Goal: Task Accomplishment & Management: Use online tool/utility

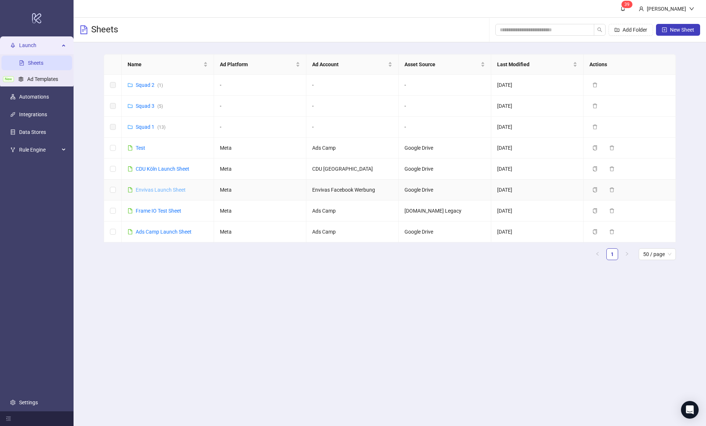
click at [154, 187] on link "Envivas Launch Sheet" at bounding box center [161, 190] width 50 height 6
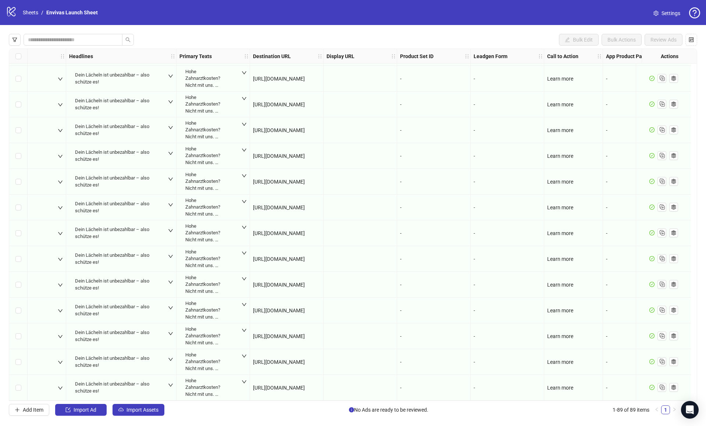
scroll to position [1958, 316]
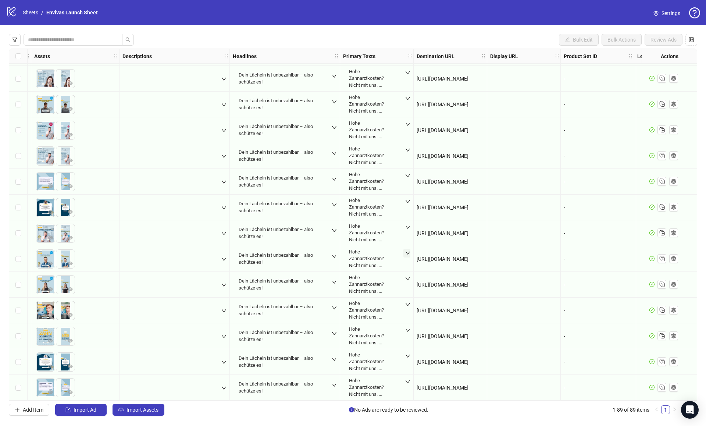
click at [408, 250] on icon "down" at bounding box center [407, 252] width 5 height 5
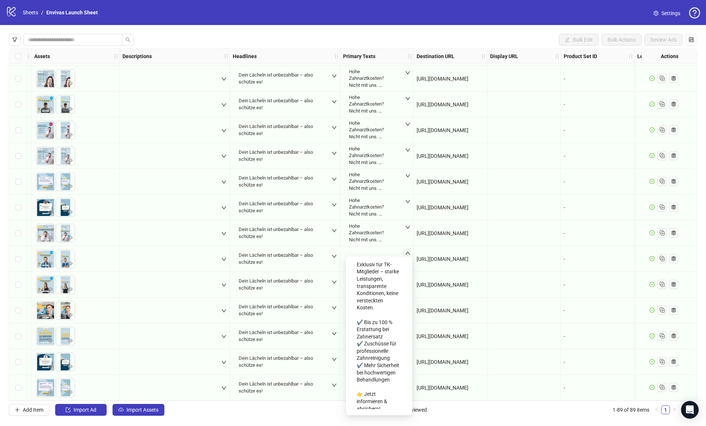
scroll to position [77, 0]
drag, startPoint x: 361, startPoint y: 311, endPoint x: 354, endPoint y: 311, distance: 7.4
click at [354, 311] on div "Hohe Zahnarztkosten? Nicht mit uns. Gesunde Zähne bedeuten Lebensqualität, Selb…" at bounding box center [379, 335] width 54 height 147
copy div "✔️"
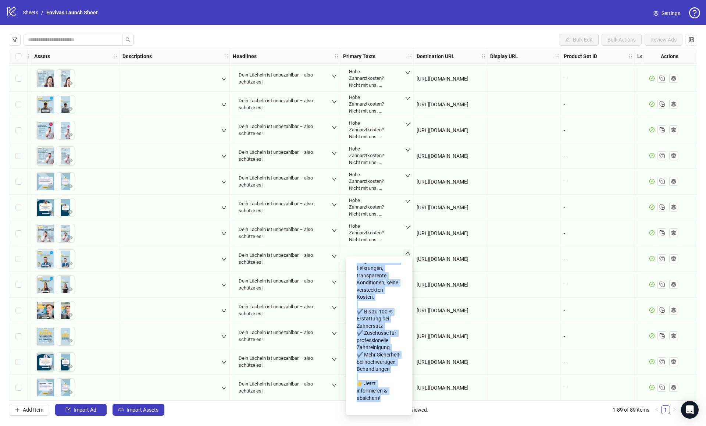
drag, startPoint x: 357, startPoint y: 274, endPoint x: 393, endPoint y: 398, distance: 129.5
click at [393, 398] on div "Hohe Zahnarztkosten? Nicht mit uns. Gesunde Zähne bedeuten Lebensqualität, Selb…" at bounding box center [379, 297] width 45 height 215
copy div "Hohe Zahnarztkosten? Nicht mit uns. Gesunde Zähne bedeuten Lebensqualität, Selb…"
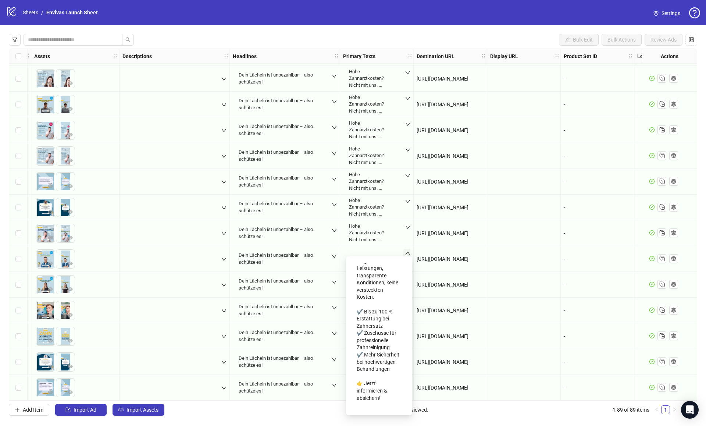
click at [399, 20] on div "logo/logo-mobile Sheets / Envivas Launch Sheet Settings" at bounding box center [353, 12] width 706 height 25
